Goal: Task Accomplishment & Management: Complete application form

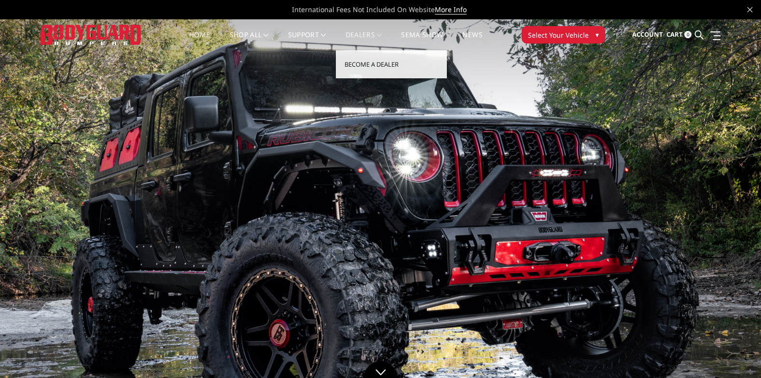
click at [371, 33] on link "Dealers" at bounding box center [364, 40] width 37 height 19
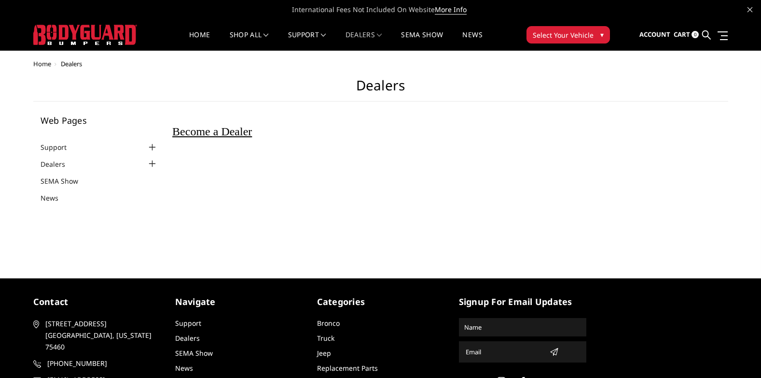
click at [252, 132] on span "Become a Dealer" at bounding box center [212, 131] width 80 height 13
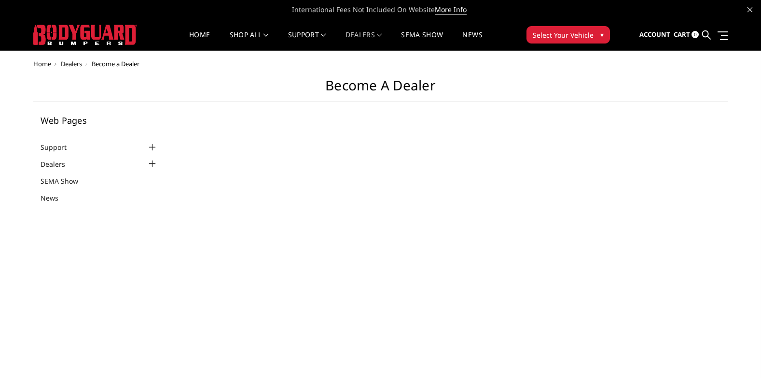
select select "US"
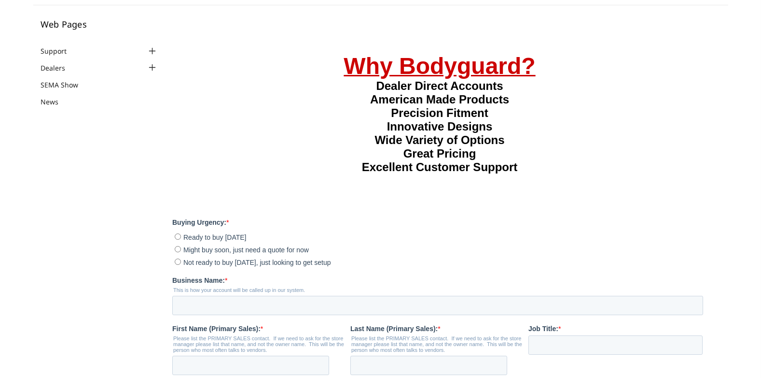
scroll to position [241, 0]
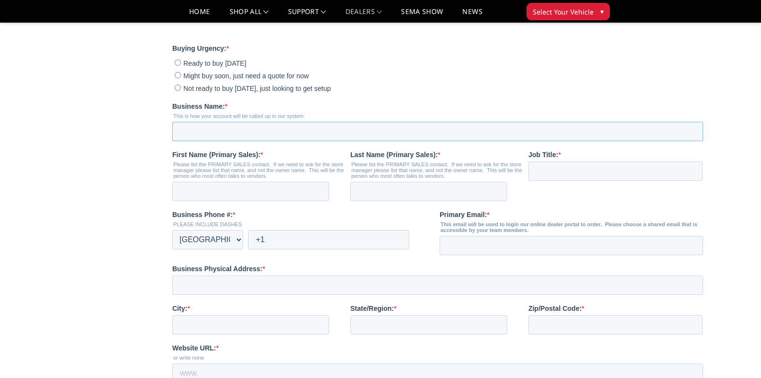
click at [268, 141] on input "Business Name: *" at bounding box center [437, 131] width 531 height 19
type input "ACTION AUTO"
click at [268, 201] on input "First Name (Primary Sales): *" at bounding box center [250, 191] width 157 height 19
type input "[PERSON_NAME]"
click at [396, 201] on input "Last Name (Primary Sales): *" at bounding box center [429, 191] width 157 height 19
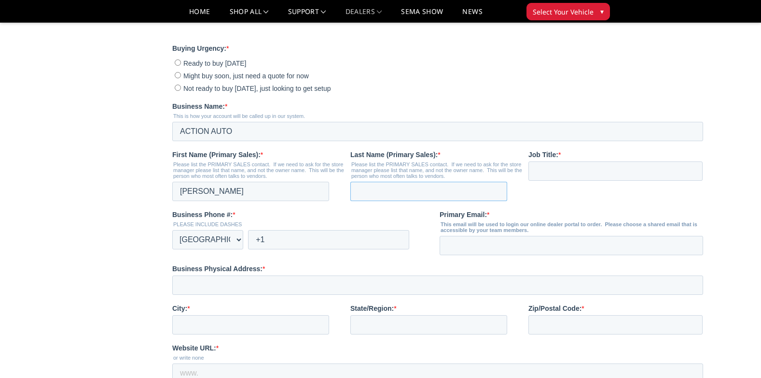
type input "[PERSON_NAME]"
click at [570, 181] on input "Job Title: *" at bounding box center [616, 170] width 174 height 19
type input "OWNER"
click at [331, 249] on input "+1" at bounding box center [328, 239] width 161 height 19
type input "[PHONE_NUMBER]"
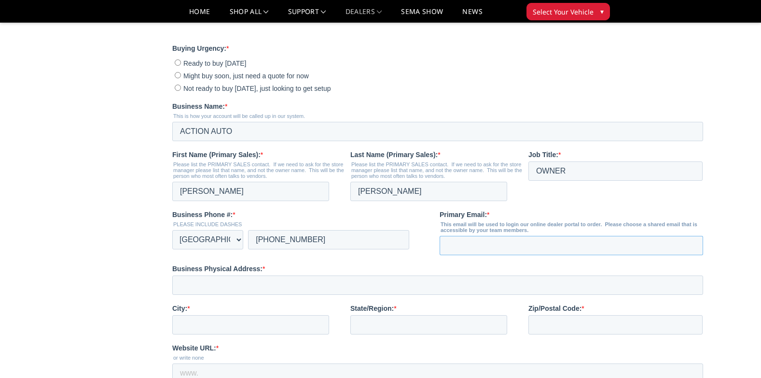
click at [470, 255] on input "Primary Email: *" at bounding box center [572, 245] width 264 height 19
type input "[EMAIL_ADDRESS][DOMAIN_NAME]"
drag, startPoint x: 209, startPoint y: 318, endPoint x: 211, endPoint y: 309, distance: 9.2
click at [209, 295] on input "Business Physical Address: *" at bounding box center [437, 284] width 531 height 19
type input "[STREET_ADDRESS]"
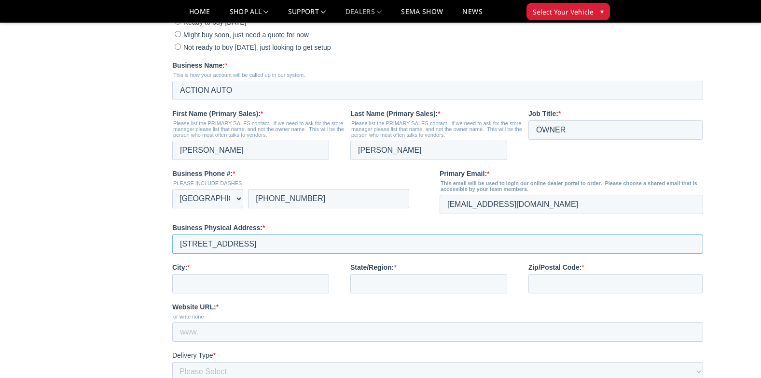
scroll to position [338, 0]
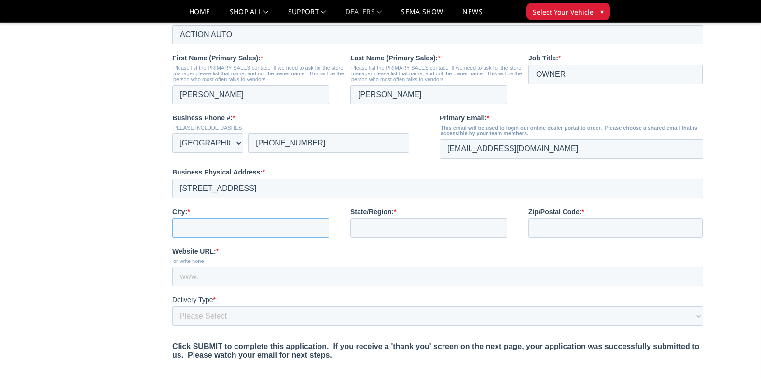
click at [258, 238] on input "City: *" at bounding box center [250, 227] width 157 height 19
type input "[GEOGRAPHIC_DATA]"
click at [389, 238] on input "State/Region: *" at bounding box center [429, 227] width 157 height 19
type input "[US_STATE]"
click at [547, 238] on input "Zip/Postal Code: *" at bounding box center [616, 227] width 174 height 19
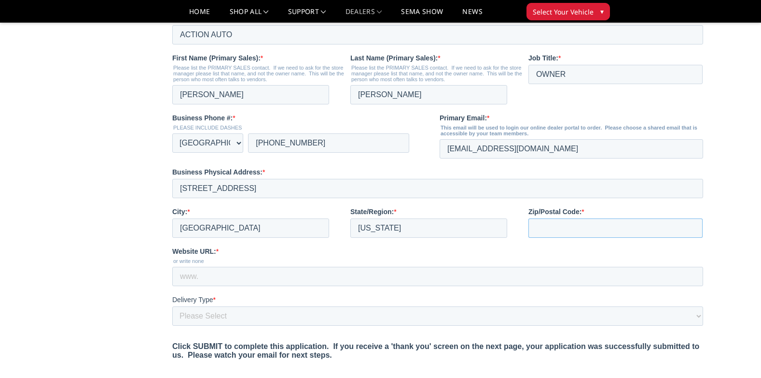
type input "73651-6223"
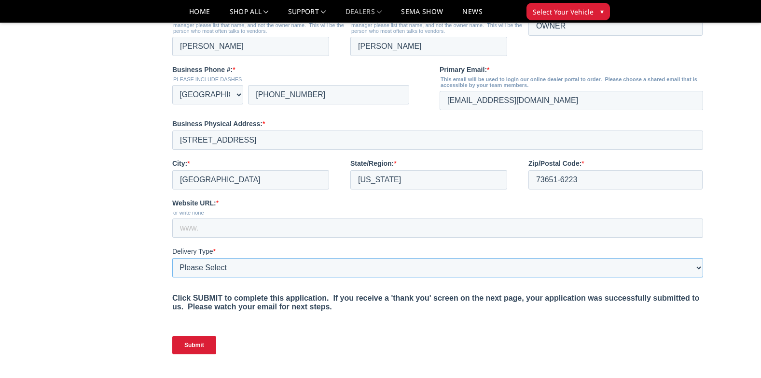
click at [255, 277] on select "Please Select Yes, I need a liftgate No, I have a forklift and/or dock" at bounding box center [437, 267] width 531 height 19
select select "I need a liftgate"
click at [172, 277] on select "Please Select Yes, I need a liftgate No, I have a forklift and/or dock" at bounding box center [437, 267] width 531 height 19
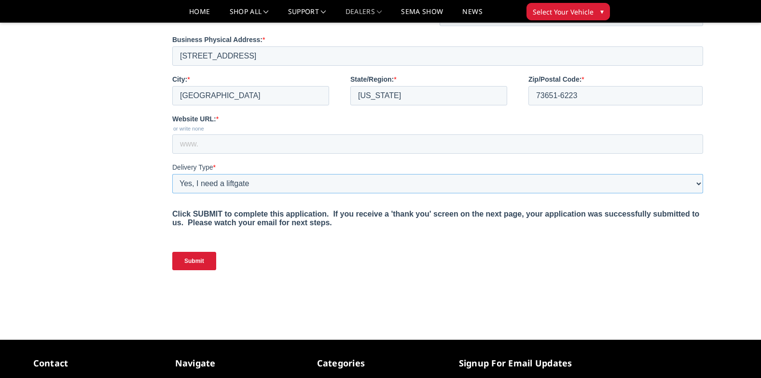
scroll to position [483, 0]
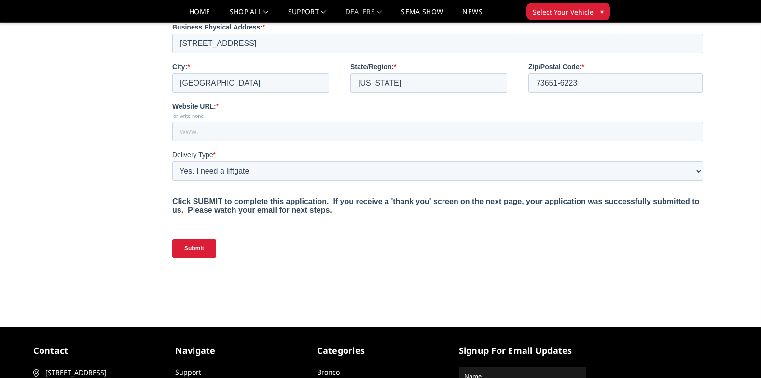
click at [202, 257] on input "Submit" at bounding box center [194, 248] width 44 height 18
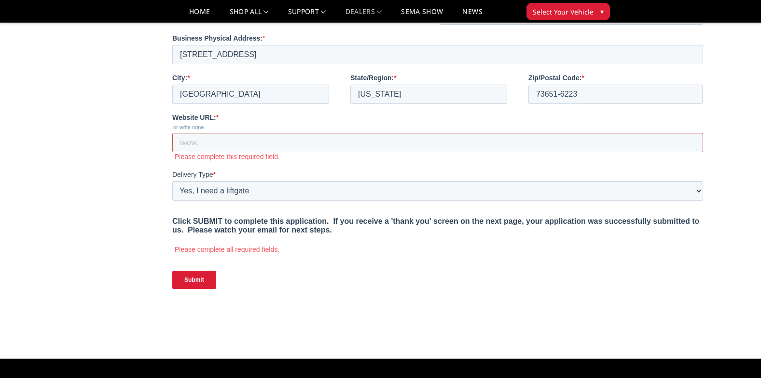
click at [286, 152] on input "Website URL: *" at bounding box center [437, 142] width 531 height 19
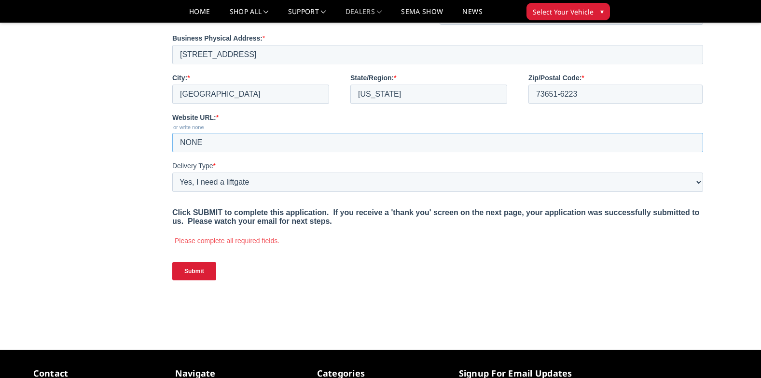
type input "NONE"
click at [202, 280] on input "Submit" at bounding box center [194, 271] width 44 height 18
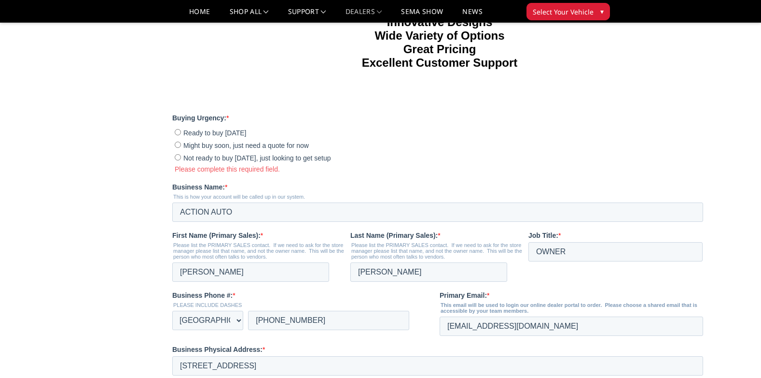
scroll to position [145, 0]
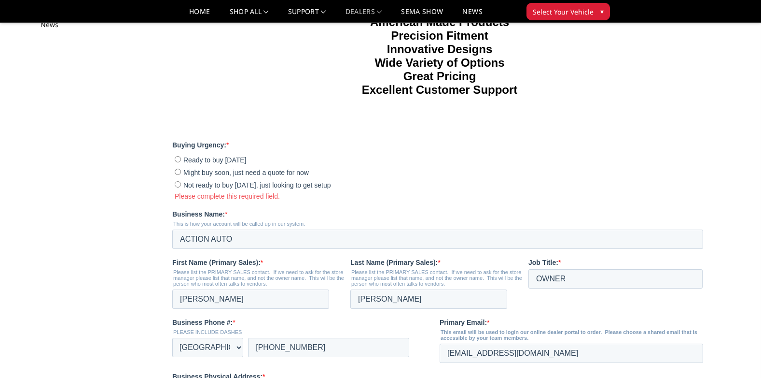
click at [175, 187] on input "Not ready to buy [DATE], just looking to get setup" at bounding box center [178, 184] width 6 height 6
radio input "true"
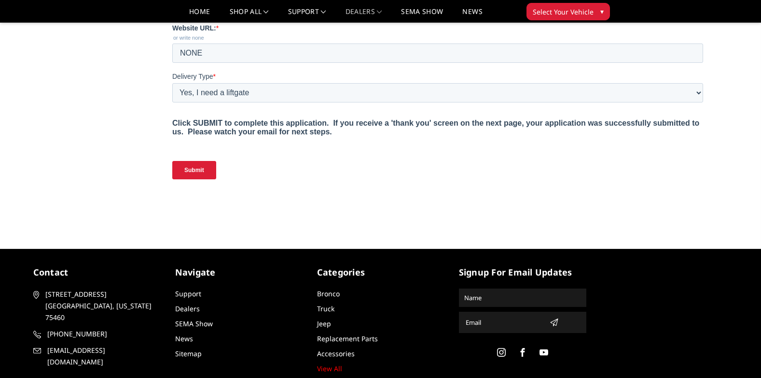
scroll to position [579, 0]
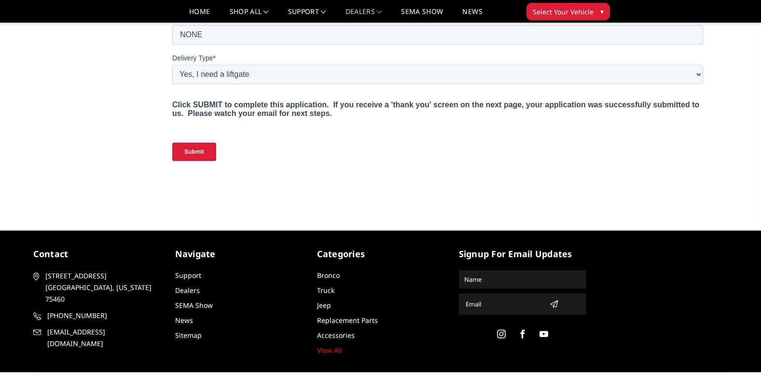
click at [197, 161] on input "Submit" at bounding box center [194, 151] width 44 height 18
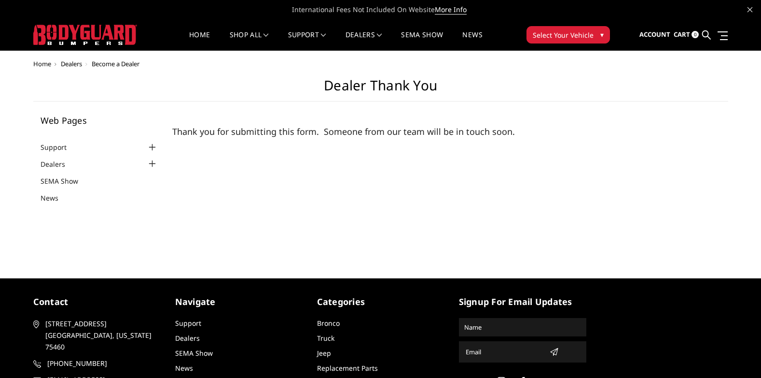
click at [703, 104] on main "Dealer Thank You Web Pages Support FAQ Install Instructions Shipping Warranty T…" at bounding box center [380, 144] width 695 height 135
click at [204, 37] on link "Home" at bounding box center [199, 40] width 21 height 19
